Goal: Task Accomplishment & Management: Manage account settings

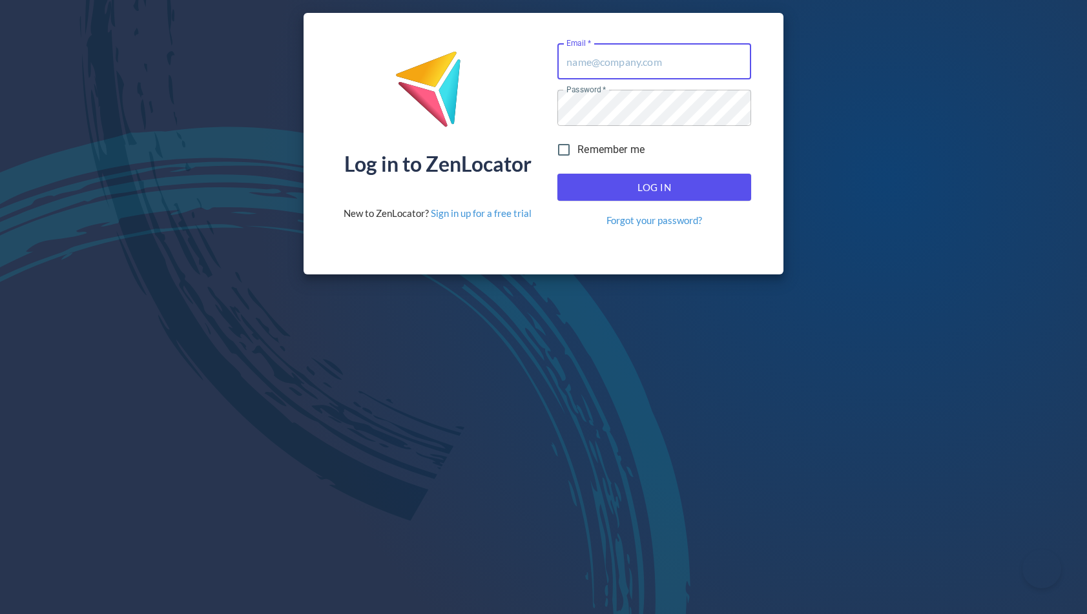
type input "[EMAIL_ADDRESS][DOMAIN_NAME]"
click at [602, 196] on button "Log In" at bounding box center [654, 187] width 194 height 27
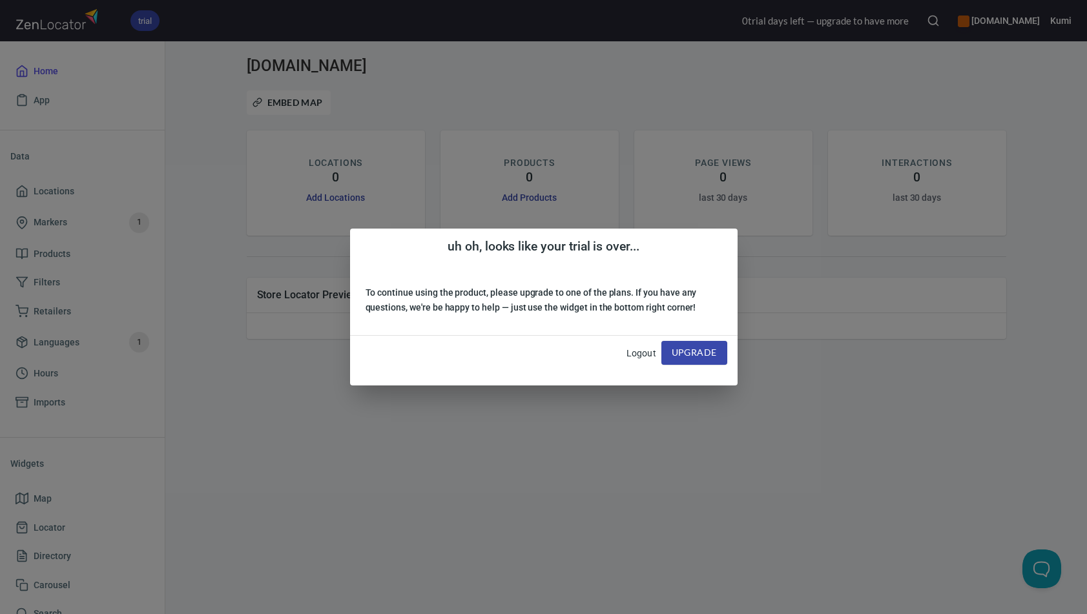
click at [1072, 608] on div "uh oh, looks like your trial is over... To continue using the product, please u…" at bounding box center [543, 307] width 1087 height 614
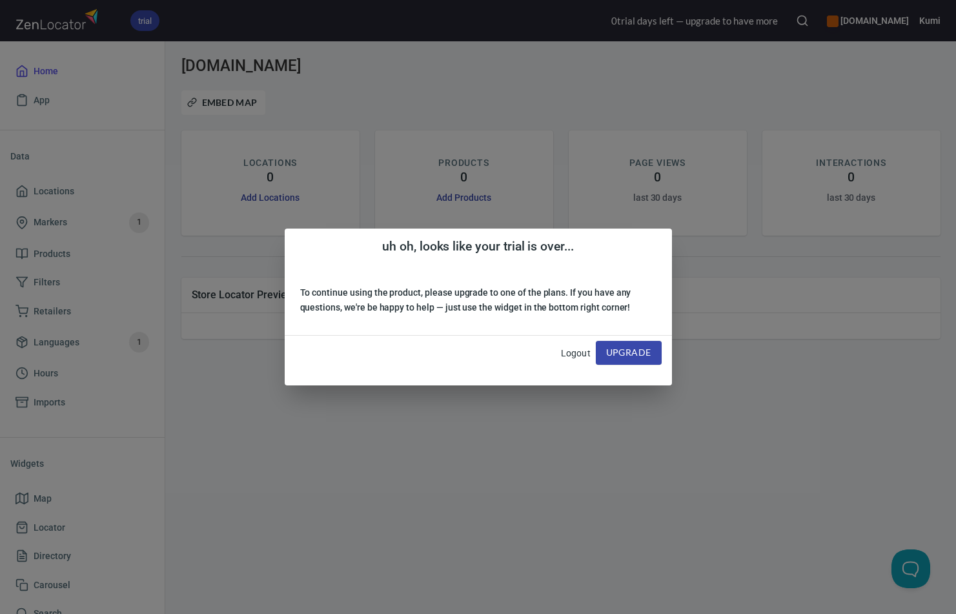
click at [750, 404] on div "uh oh, looks like your trial is over... To continue using the product, please u…" at bounding box center [478, 307] width 956 height 614
click at [824, 351] on div "uh oh, looks like your trial is over... To continue using the product, please u…" at bounding box center [478, 307] width 956 height 614
click at [576, 354] on link "Logout" at bounding box center [576, 353] width 30 height 10
